Goal: Information Seeking & Learning: Learn about a topic

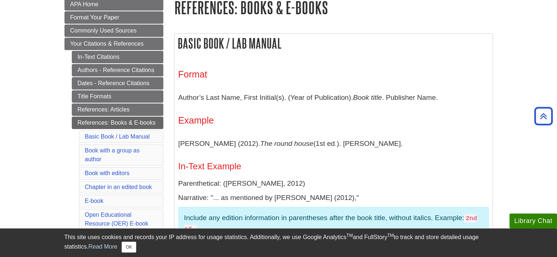
scroll to position [110, 0]
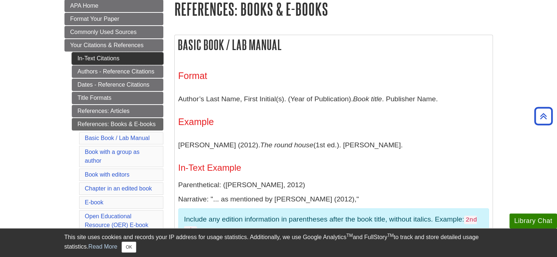
click at [106, 55] on link "In-Text Citations" at bounding box center [118, 58] width 92 height 12
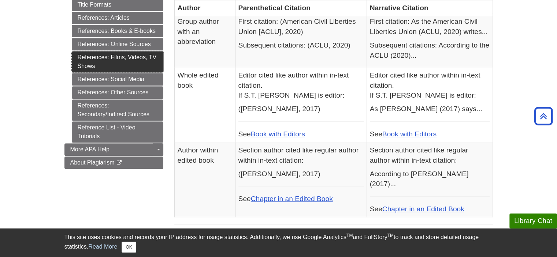
scroll to position [366, 0]
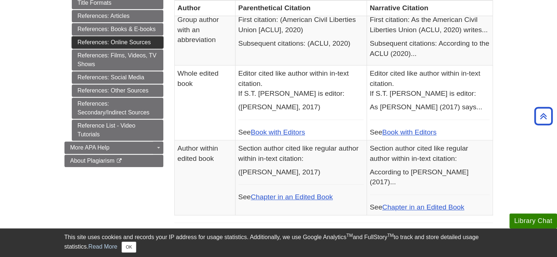
click at [119, 42] on link "References: Online Sources" at bounding box center [118, 42] width 92 height 12
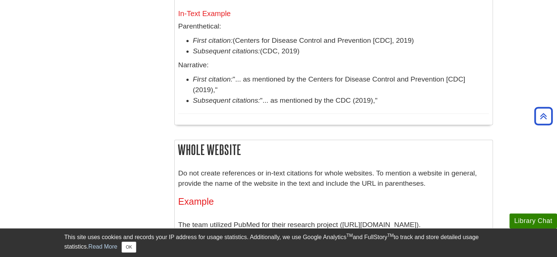
scroll to position [842, 0]
